Goal: Task Accomplishment & Management: Manage account settings

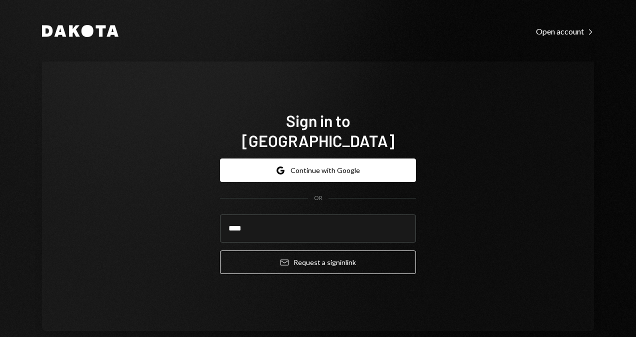
type input "**********"
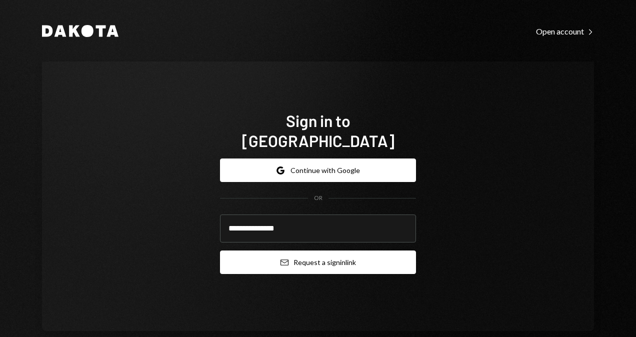
click at [316, 259] on button "Email Request a sign in link" at bounding box center [318, 263] width 196 height 24
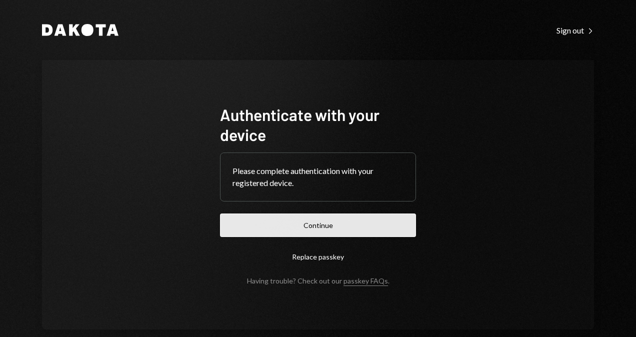
click at [324, 219] on button "Continue" at bounding box center [318, 226] width 196 height 24
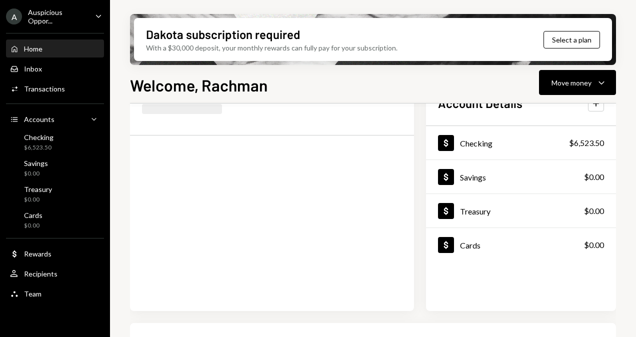
scroll to position [50, 0]
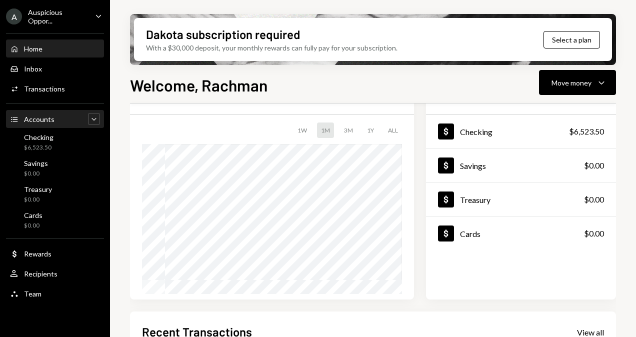
click at [96, 118] on icon "Main" at bounding box center [94, 119] width 5 height 3
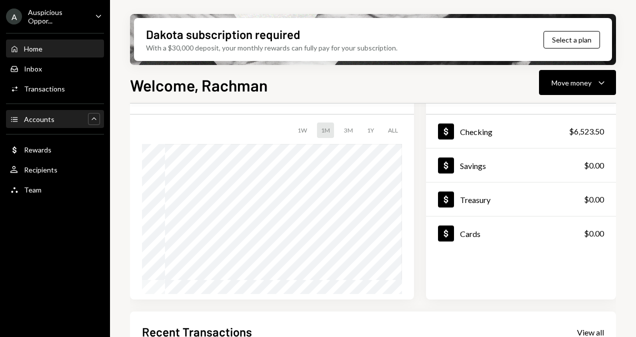
click at [96, 117] on icon "Caret Up" at bounding box center [94, 119] width 10 height 10
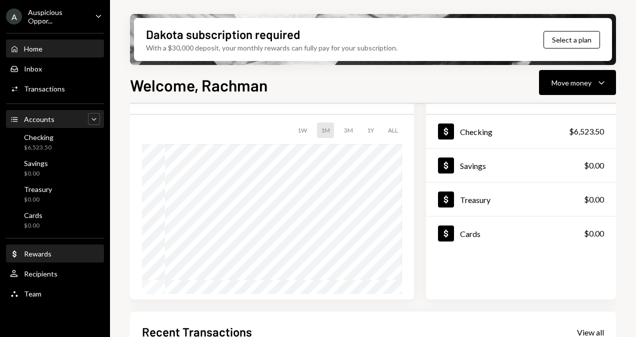
click at [46, 256] on div "Rewards" at bounding box center [38, 254] width 28 height 9
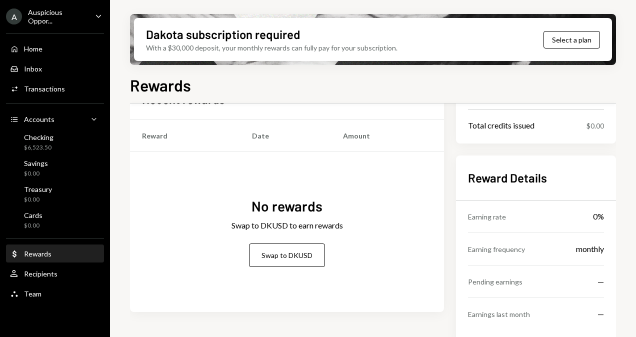
scroll to position [142, 0]
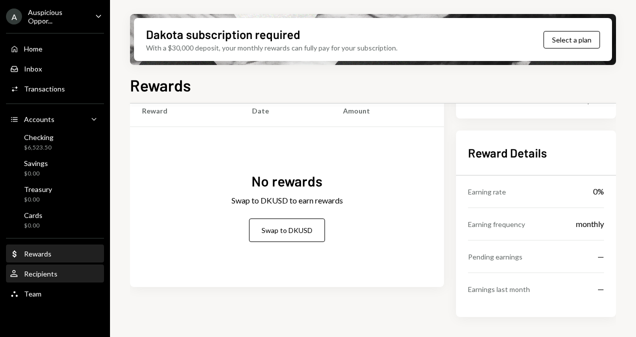
click at [37, 274] on div "Recipients" at bounding box center [41, 274] width 34 height 9
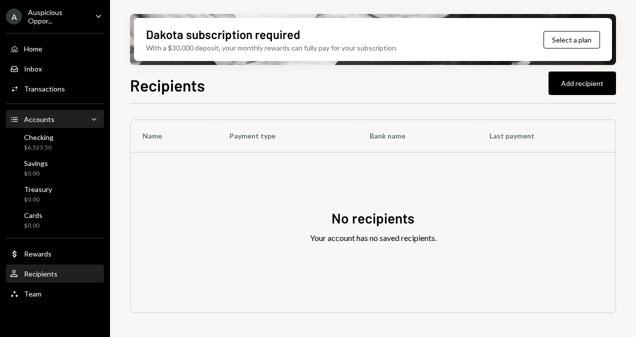
click at [60, 124] on div "Accounts Accounts Caret Down" at bounding box center [55, 119] width 90 height 11
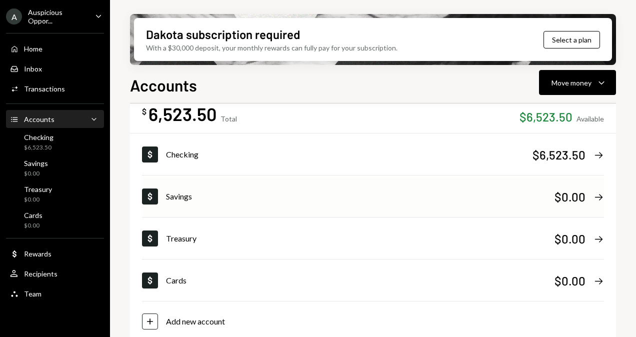
scroll to position [68, 0]
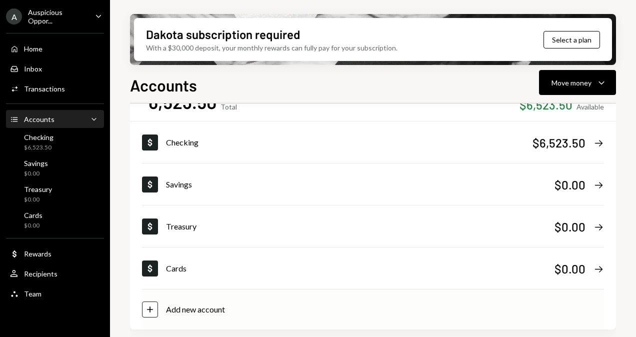
click at [200, 311] on div "Add new account" at bounding box center [195, 310] width 59 height 12
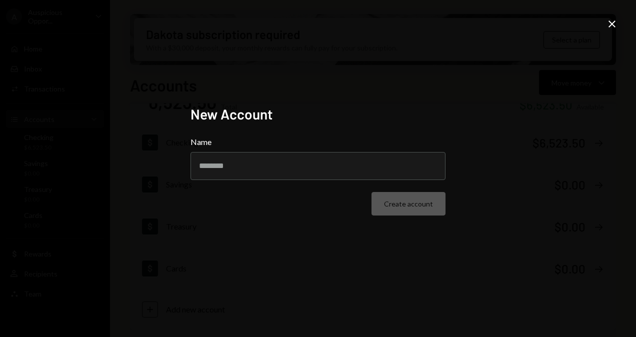
click at [609, 33] on div "New Account Name Create account Close" at bounding box center [318, 168] width 636 height 337
click at [609, 28] on icon "Close" at bounding box center [612, 24] width 12 height 12
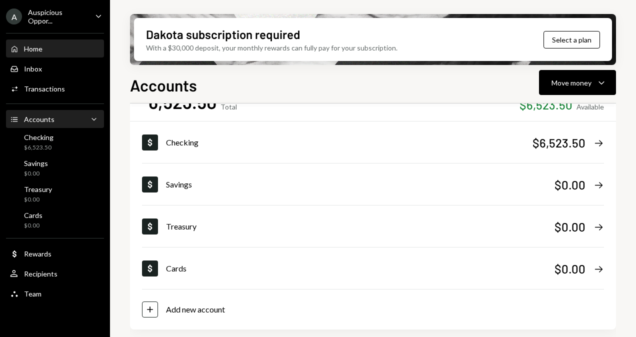
click at [37, 47] on div "Home" at bounding box center [33, 49] width 19 height 9
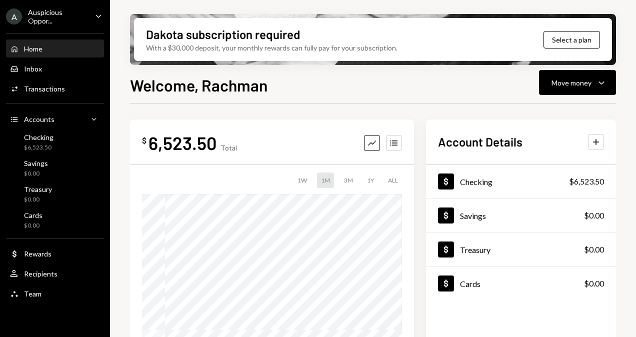
click at [96, 17] on icon "Caret Down" at bounding box center [98, 16] width 11 height 11
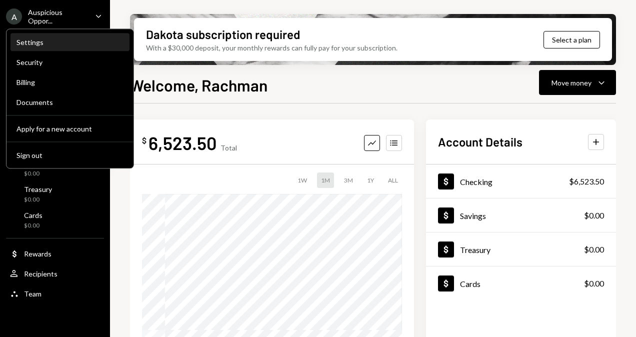
click at [68, 47] on div "Settings" at bounding box center [70, 42] width 107 height 17
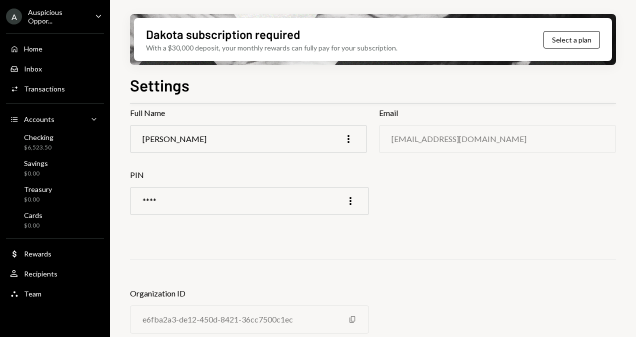
scroll to position [93, 0]
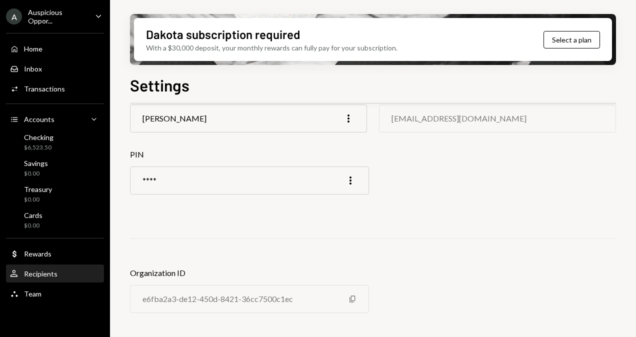
click at [50, 272] on div "Recipients" at bounding box center [41, 274] width 34 height 9
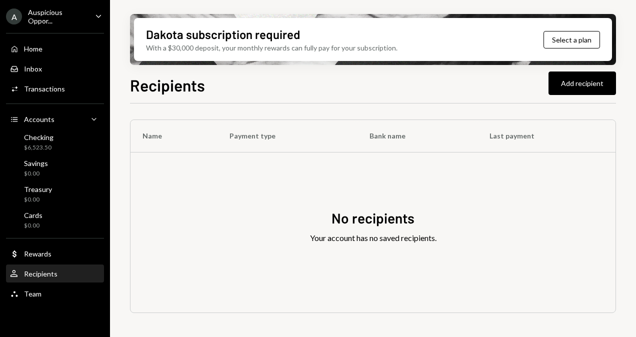
click at [98, 11] on icon "Caret Down" at bounding box center [98, 16] width 11 height 11
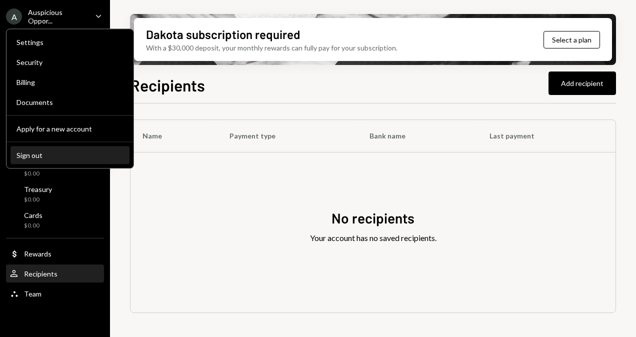
click at [37, 154] on div "Sign out" at bounding box center [70, 155] width 107 height 9
